Goal: Transaction & Acquisition: Book appointment/travel/reservation

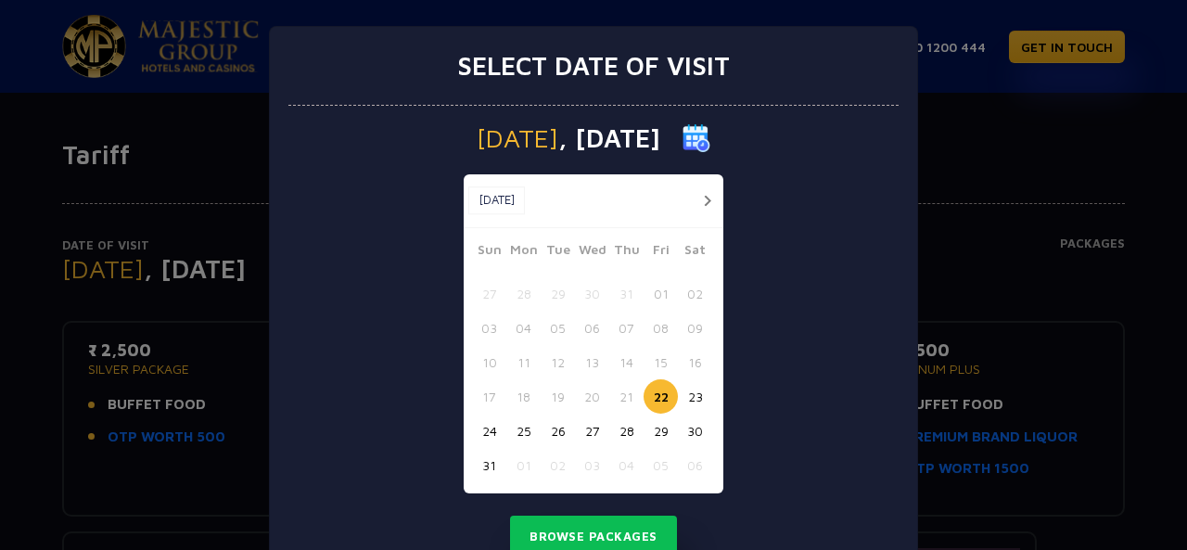
click at [696, 197] on button "button" at bounding box center [706, 200] width 23 height 23
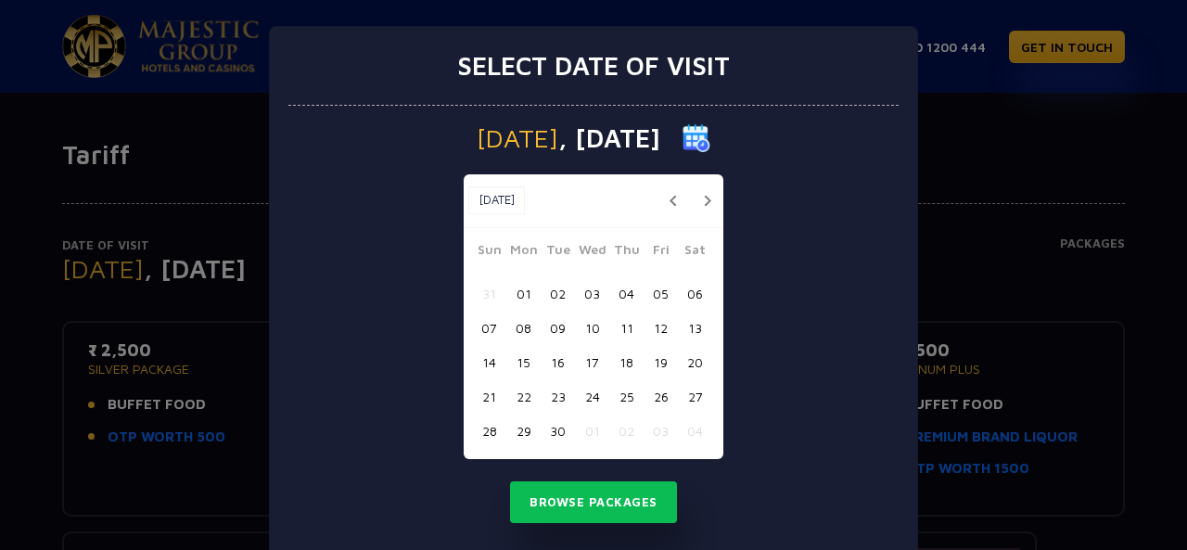
click at [552, 292] on button "02" at bounding box center [557, 293] width 34 height 34
click at [621, 286] on button "04" at bounding box center [626, 293] width 34 height 34
click at [582, 290] on button "03" at bounding box center [592, 293] width 34 height 34
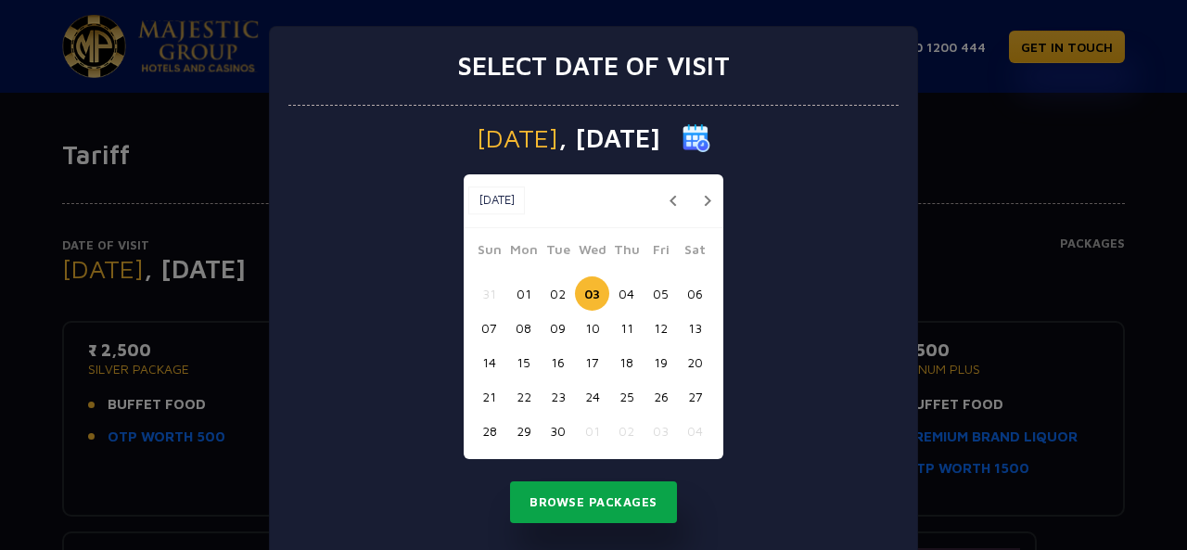
click at [595, 489] on button "Browse Packages" at bounding box center [593, 502] width 167 height 43
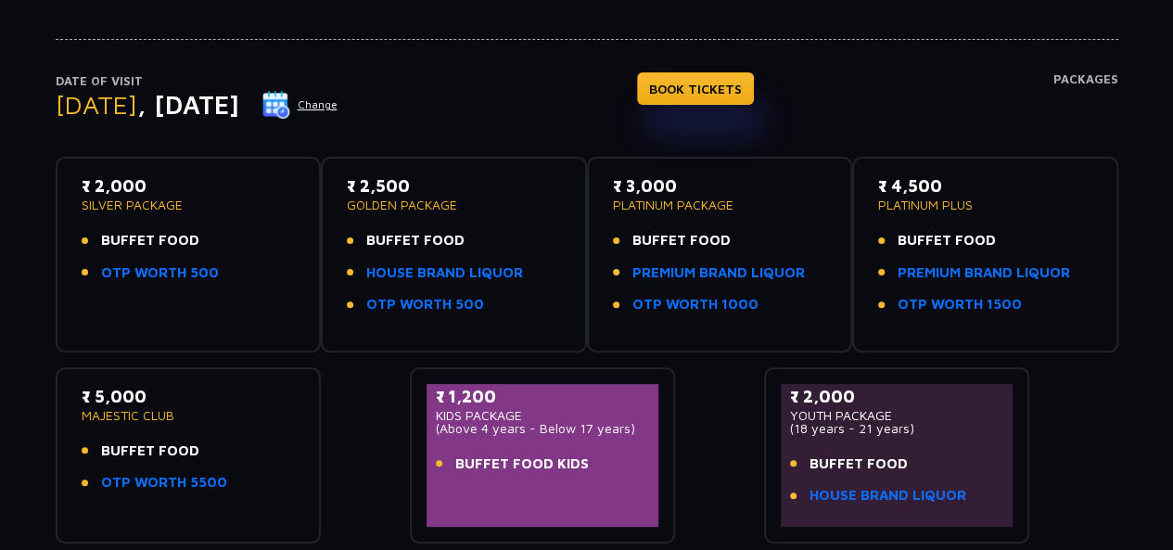
scroll to position [165, 0]
click at [535, 294] on li "OTP WORTH 500" at bounding box center [454, 303] width 214 height 21
click at [771, 312] on div "₹ 3,000 PLATINUM PACKAGE BUFFET FOOD PREMIUM BRAND LIQUOR OTP WORTH 1000" at bounding box center [720, 248] width 214 height 153
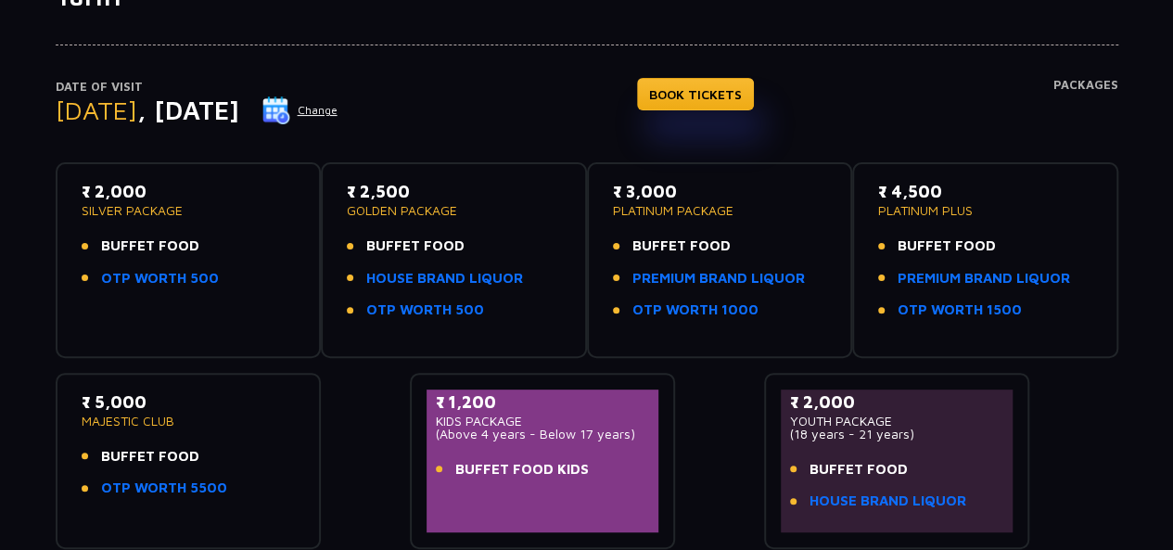
scroll to position [99, 0]
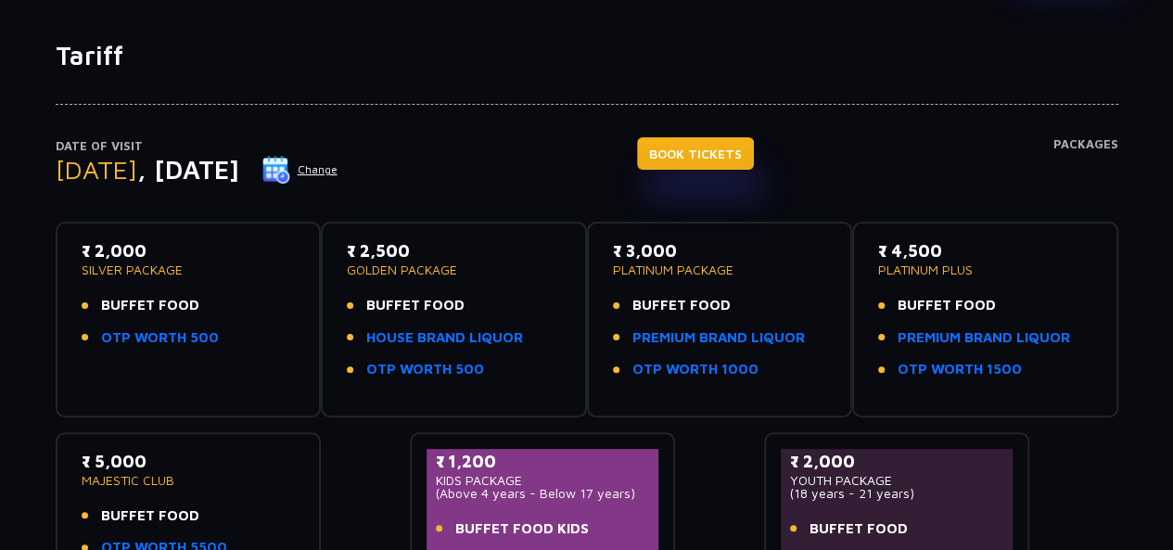
click at [754, 147] on link "BOOK TICKETS" at bounding box center [695, 153] width 117 height 32
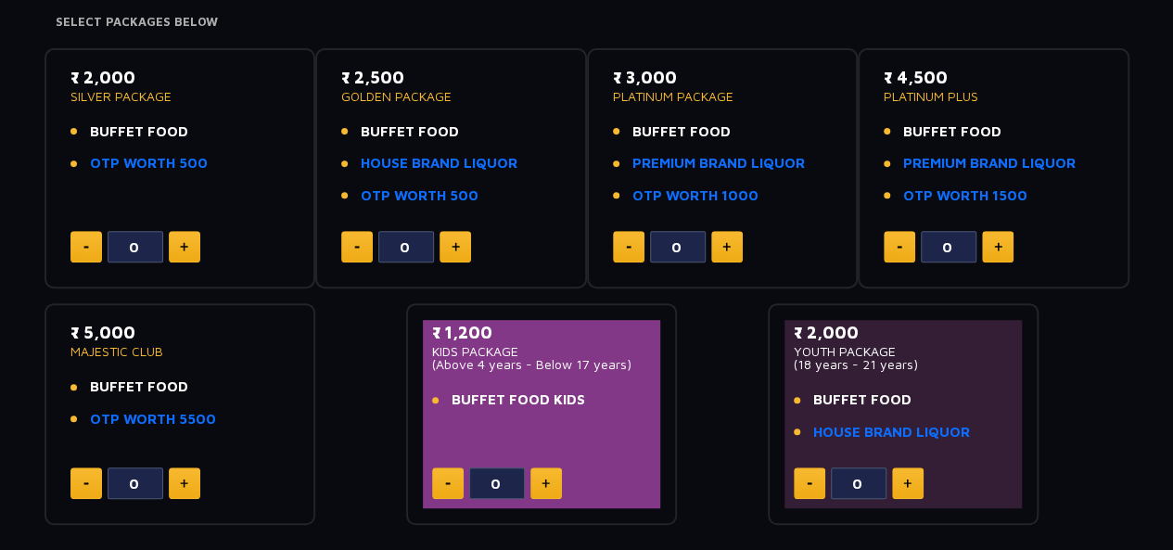
scroll to position [305, 0]
click at [187, 244] on img at bounding box center [184, 247] width 8 height 9
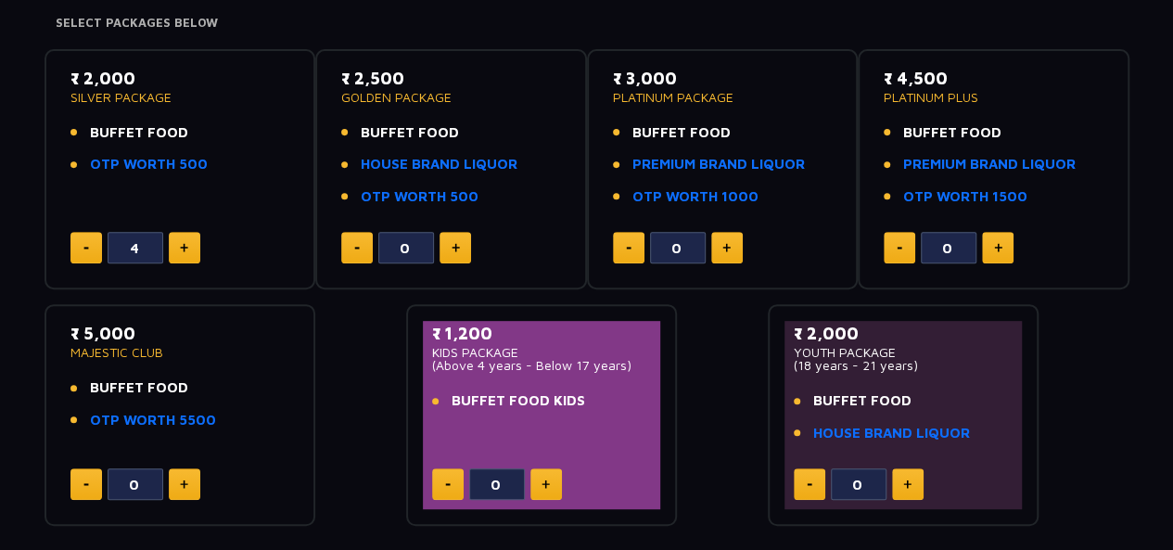
click at [187, 244] on img at bounding box center [184, 247] width 8 height 9
type input "5"
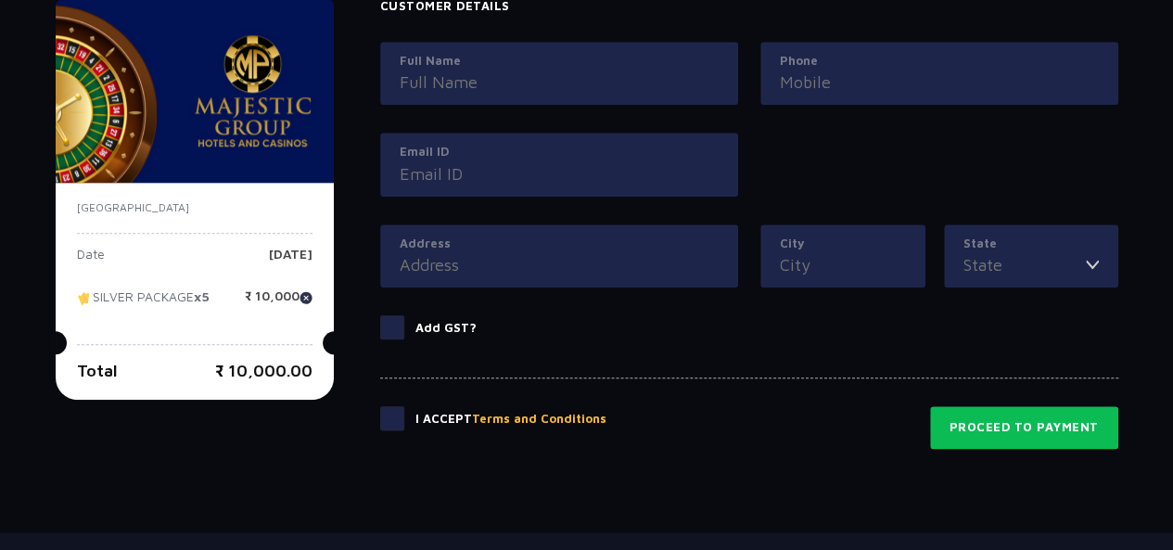
scroll to position [1015, 0]
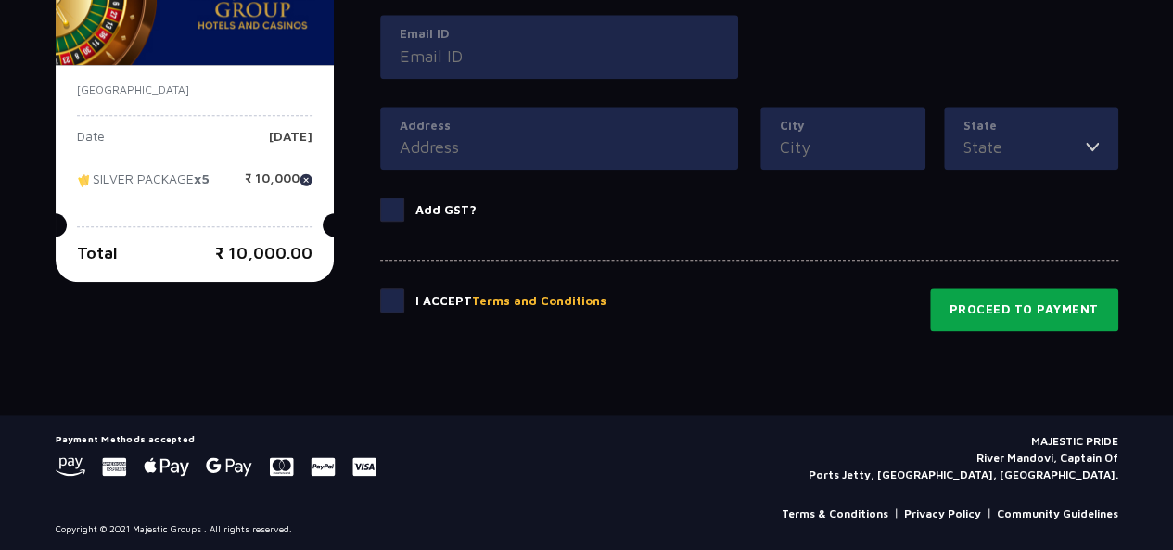
click at [1007, 315] on button "Proceed to Payment" at bounding box center [1024, 309] width 188 height 43
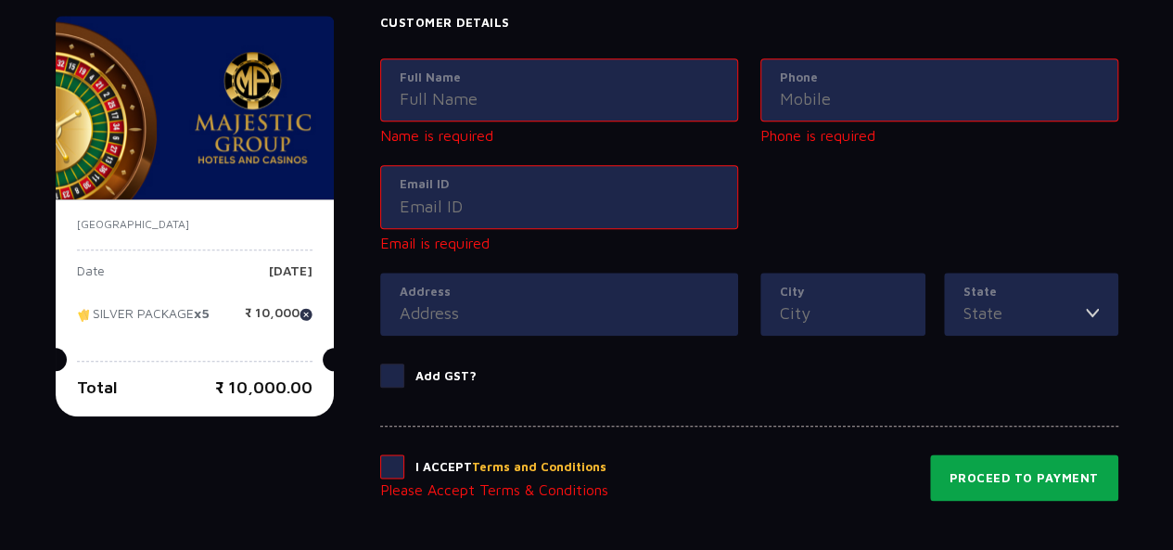
scroll to position [845, 0]
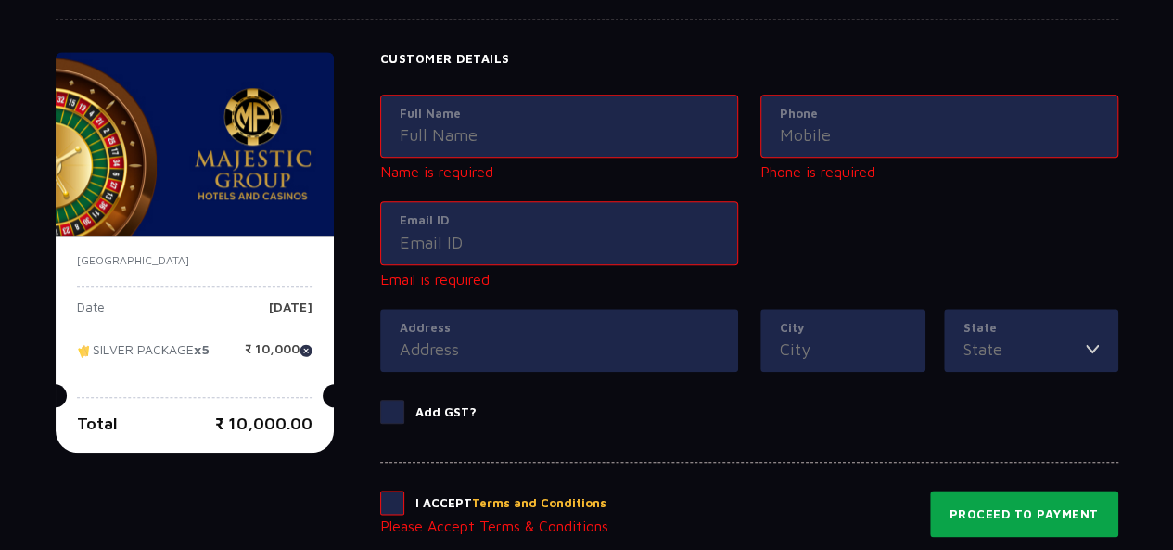
click at [987, 514] on button "Proceed to Payment" at bounding box center [1024, 513] width 188 height 46
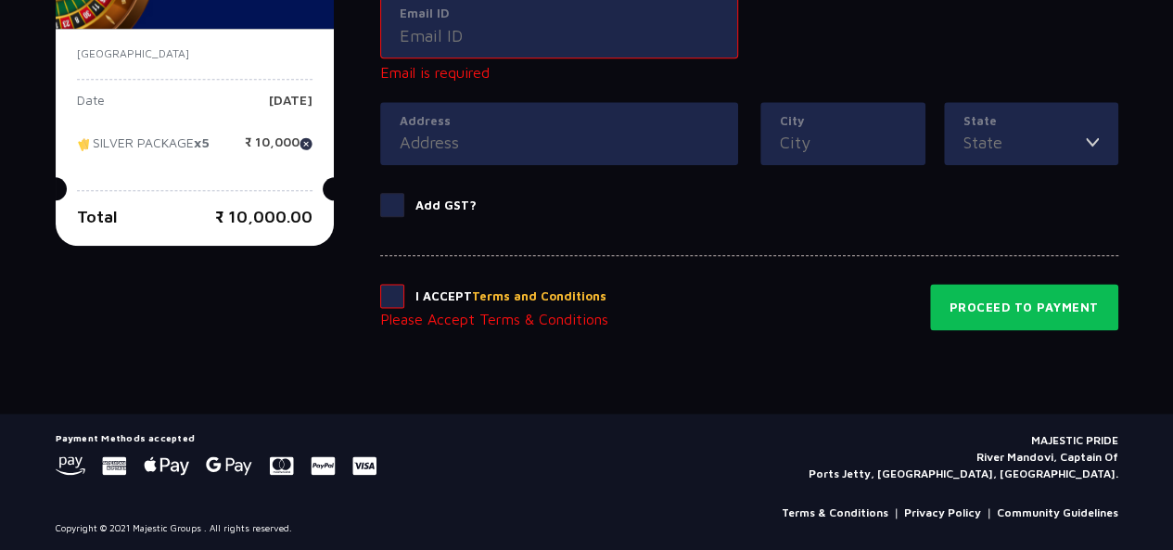
click at [393, 296] on span at bounding box center [392, 296] width 24 height 24
click at [0, 0] on input "checkbox" at bounding box center [0, 0] width 0 height 0
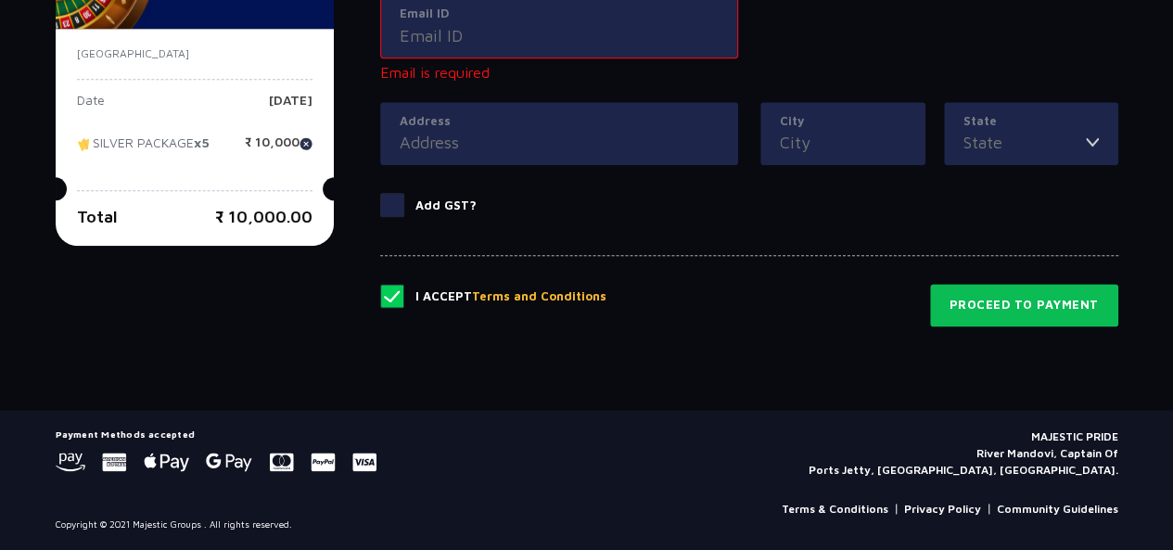
scroll to position [1047, 0]
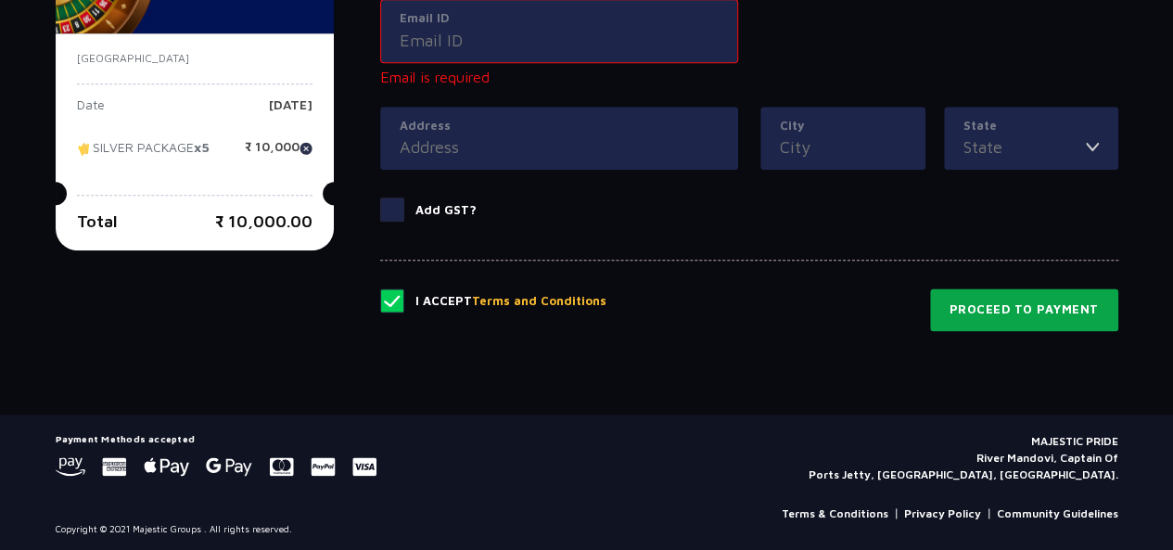
click at [1034, 298] on button "Proceed to Payment" at bounding box center [1024, 309] width 188 height 43
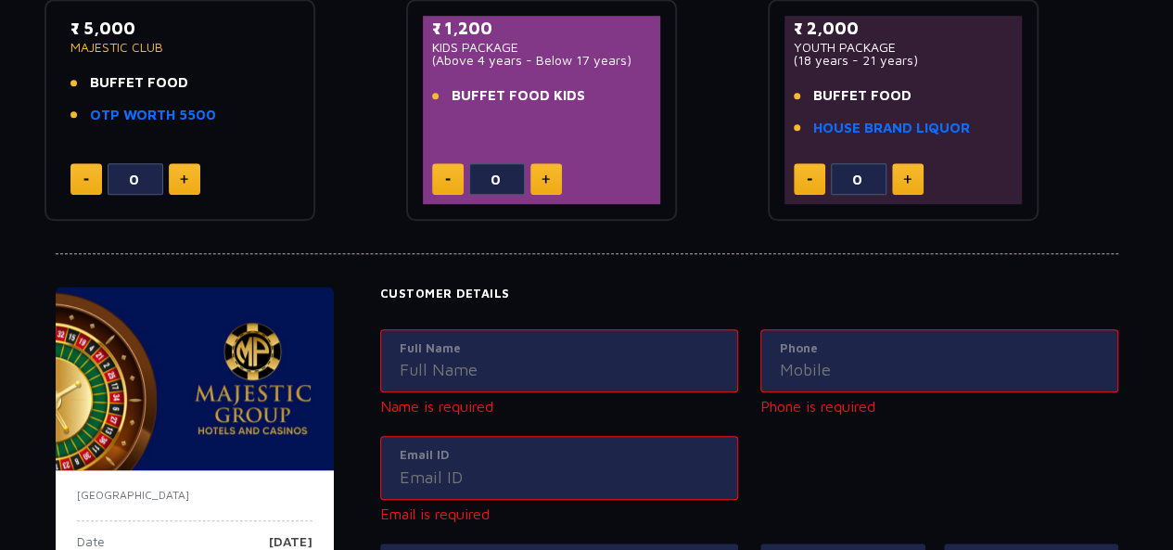
scroll to position [611, 0]
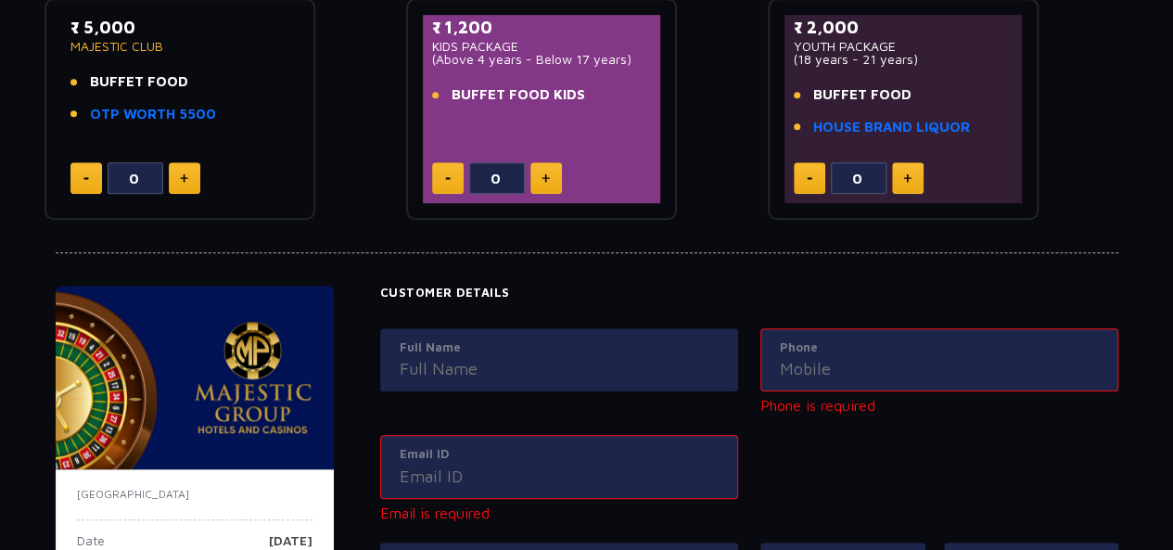
click at [460, 374] on input "Full Name" at bounding box center [559, 368] width 319 height 25
type input "J.K Srivastava"
type input "09918812111"
type input "toursrealistic@gmail.com"
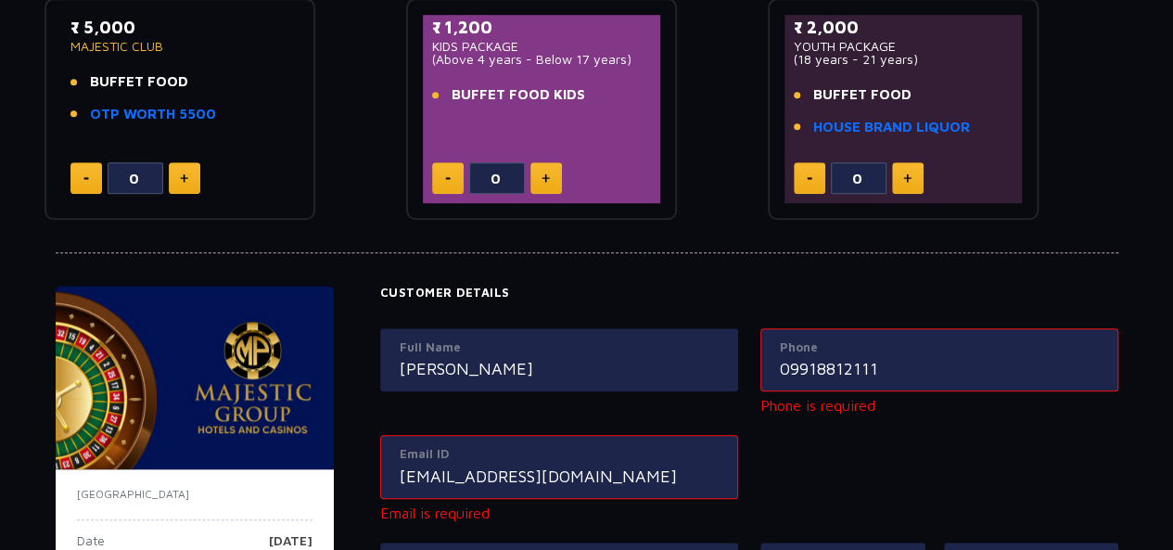
type input "9 Shagun palace 3 Sapru Marg Hazratganj, 538K/406/2 TRIVENI NAGAR 3RD SITAPUR R…"
type input "Lucknow"
type input "Uttar Pradesh"
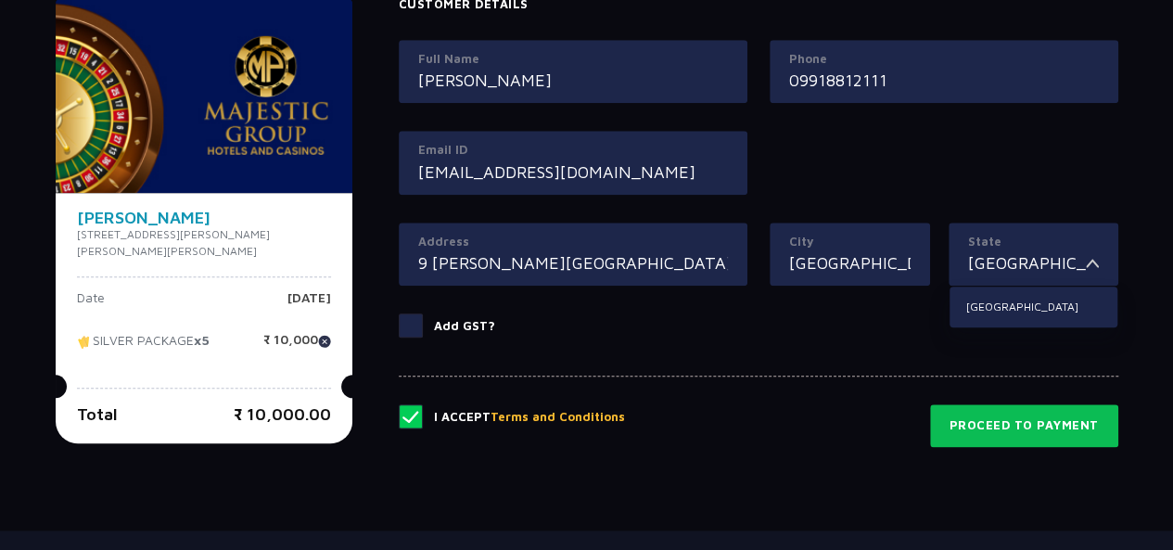
scroll to position [900, 0]
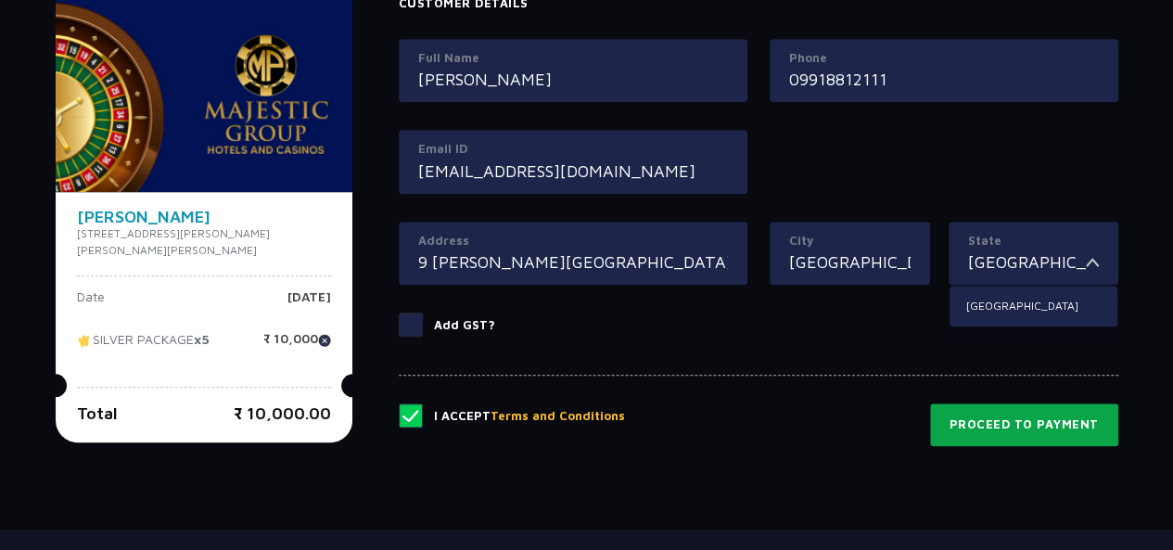
click at [994, 433] on button "Proceed to Payment" at bounding box center [1024, 424] width 188 height 43
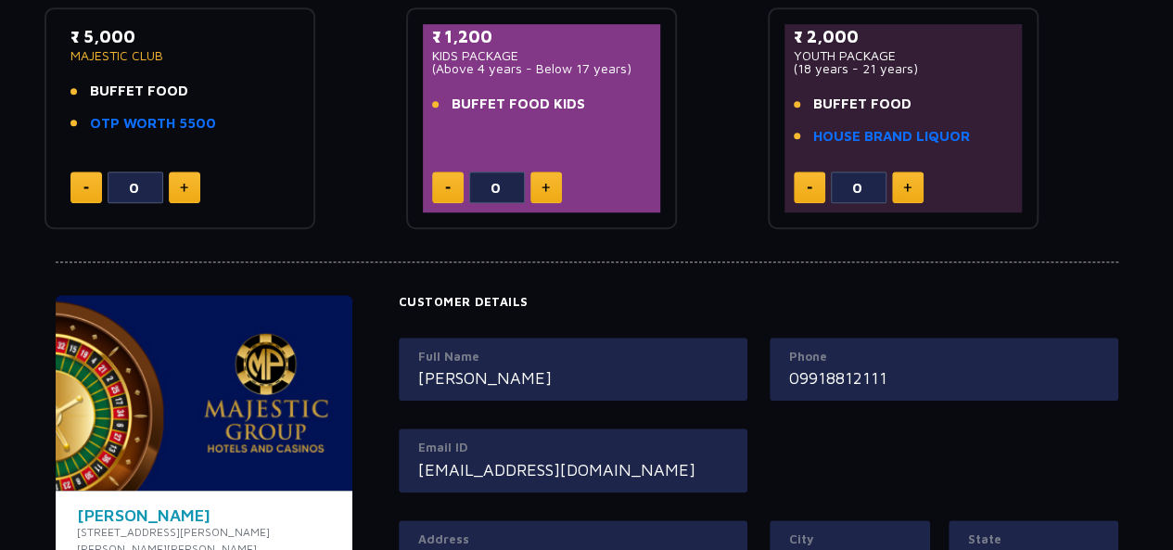
scroll to position [1031, 0]
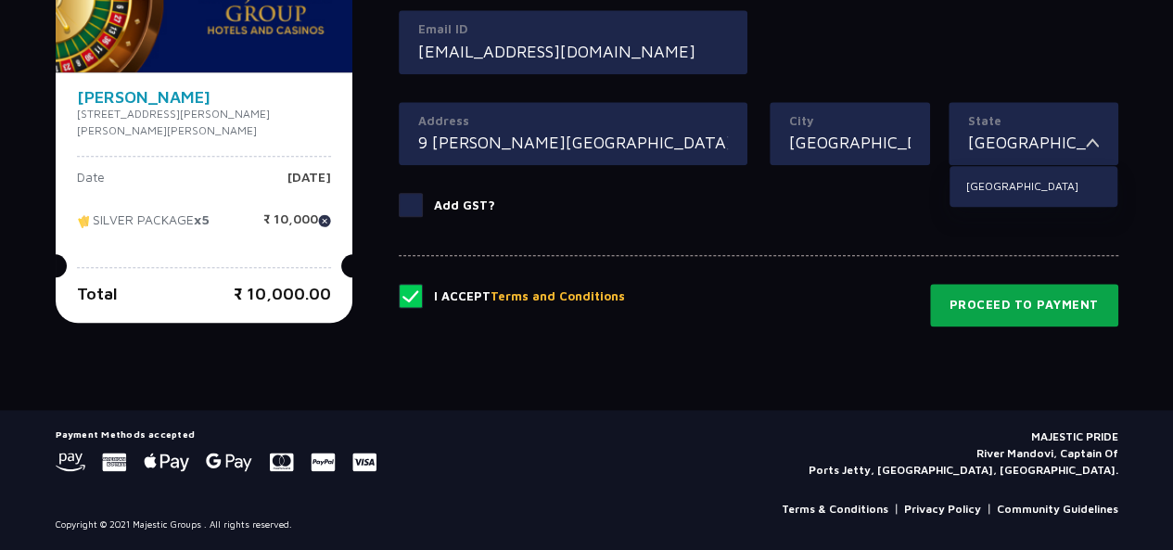
click at [1032, 297] on button "Proceed to Payment" at bounding box center [1024, 305] width 188 height 43
